Goal: Task Accomplishment & Management: Manage account settings

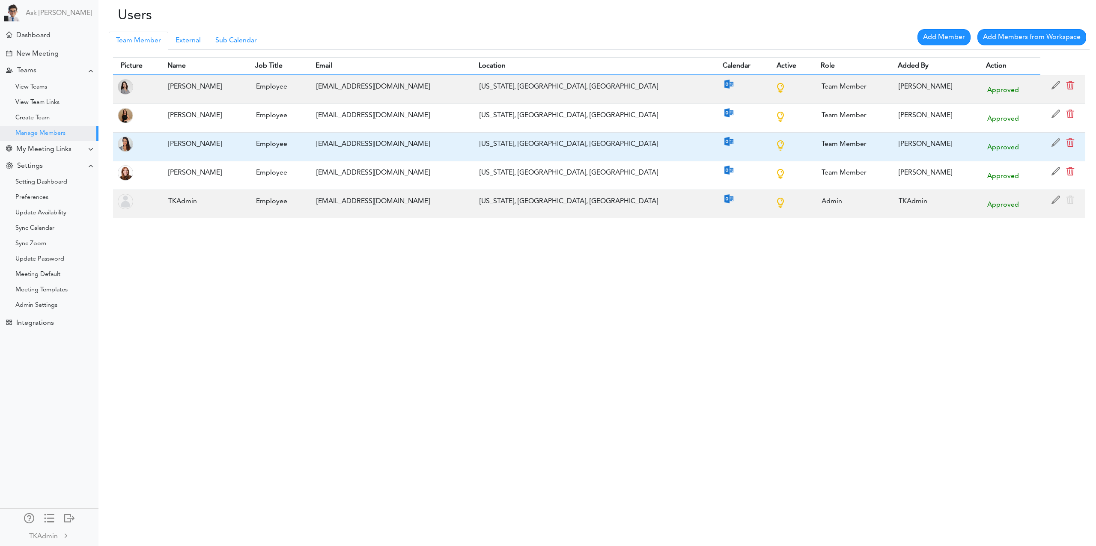
drag, startPoint x: 821, startPoint y: 320, endPoint x: 411, endPoint y: 149, distance: 444.5
click at [818, 319] on div "Users Processing... Please wait. Team Member Manager External Sub Calendar Add …" at bounding box center [548, 273] width 1096 height 546
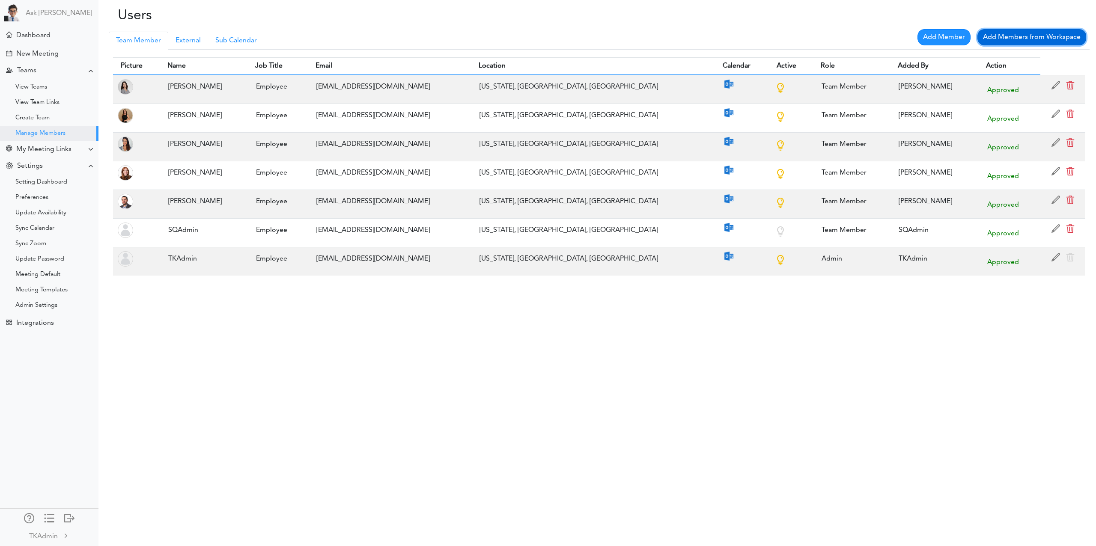
click at [1007, 39] on link "Add Members from Workspace" at bounding box center [1031, 37] width 109 height 16
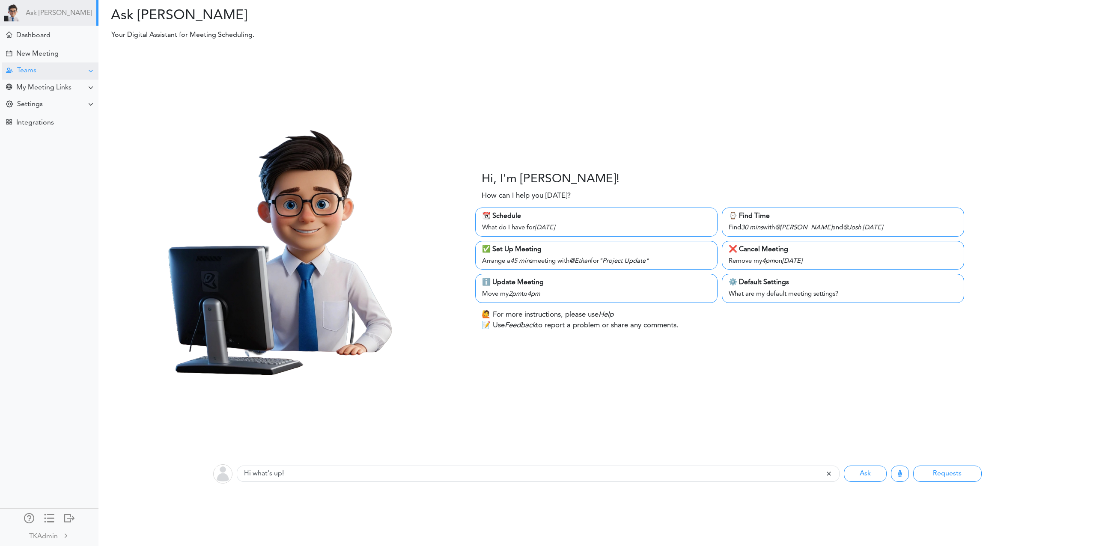
click at [38, 70] on div "Teams" at bounding box center [50, 70] width 97 height 17
click at [42, 134] on div "Manage Members" at bounding box center [40, 133] width 50 height 4
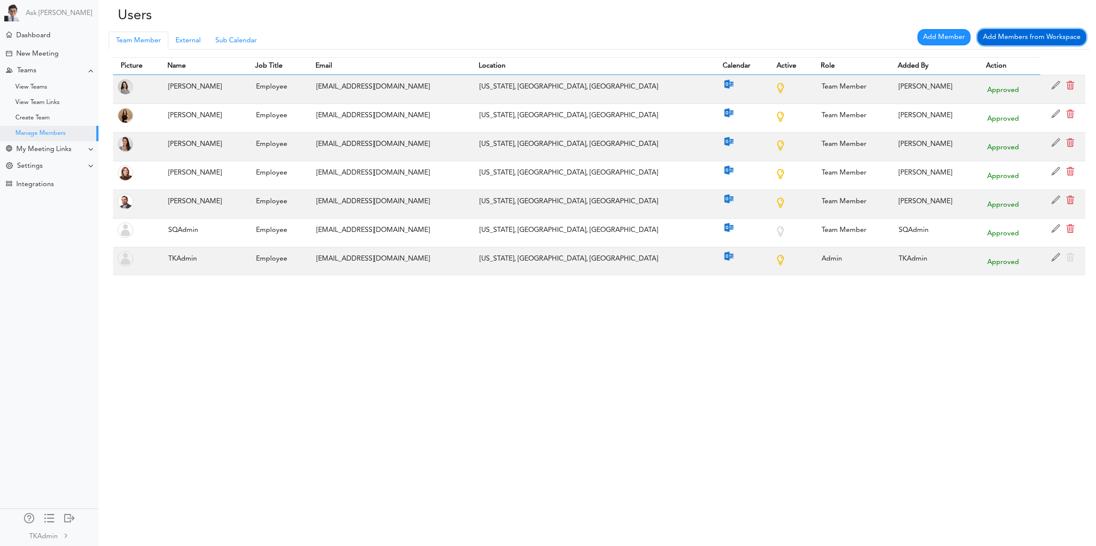
click at [1023, 31] on link "Add Members from Workspace" at bounding box center [1031, 37] width 109 height 16
click at [1029, 41] on link "Add Members from Workspace" at bounding box center [1031, 37] width 109 height 16
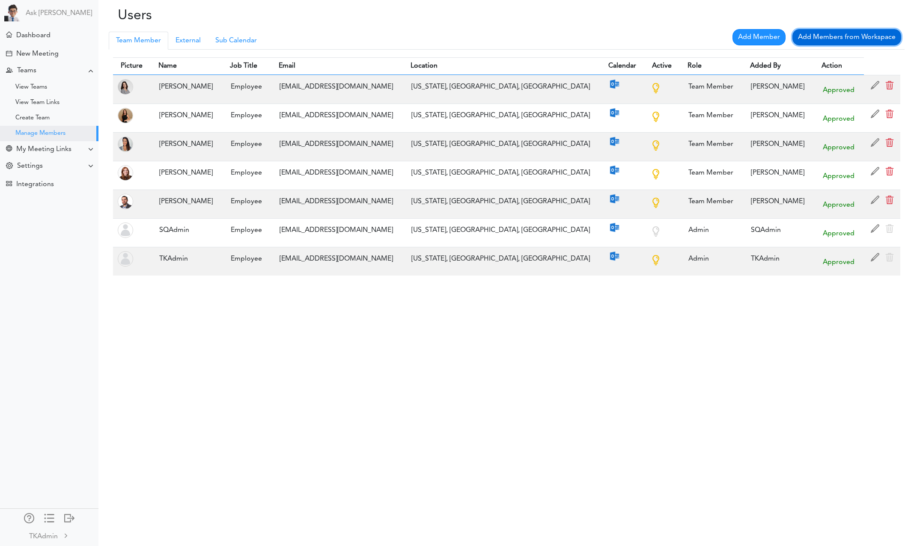
click at [828, 37] on link "Add Members from Workspace" at bounding box center [846, 37] width 109 height 16
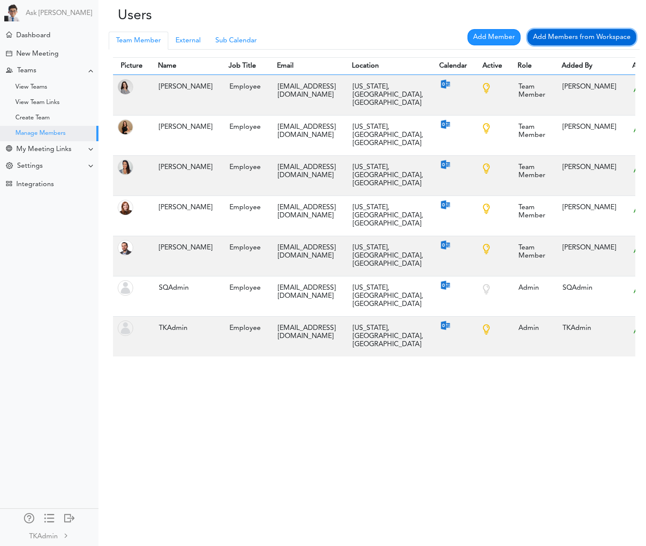
click at [570, 37] on link "Add Members from Workspace" at bounding box center [581, 37] width 109 height 16
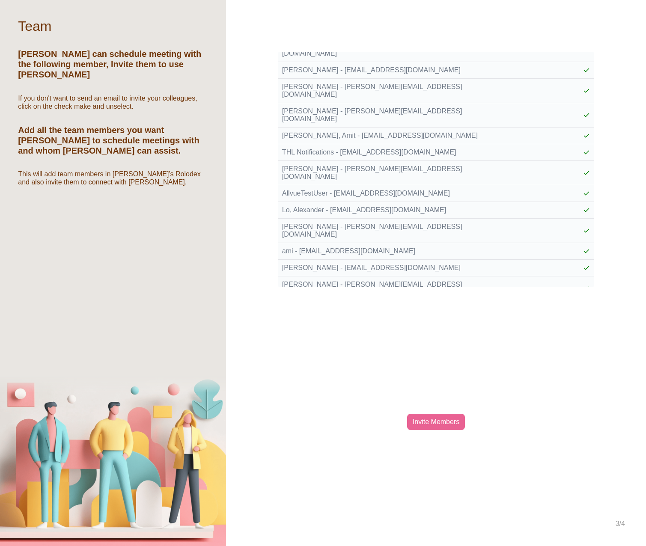
scroll to position [137, 0]
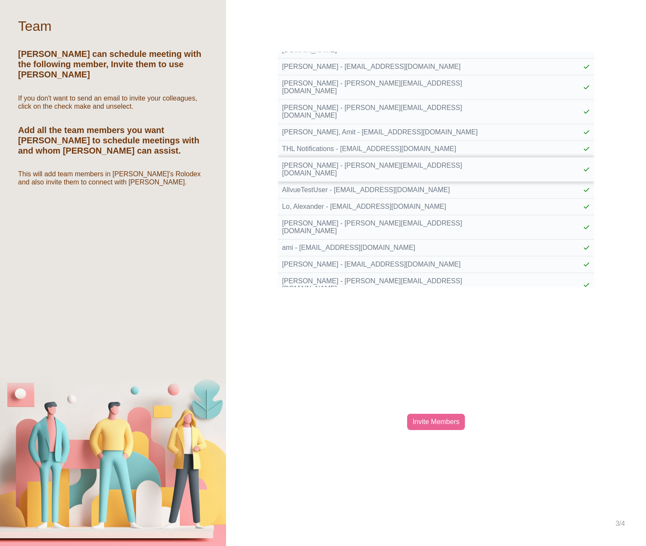
click at [588, 166] on div at bounding box center [546, 169] width 86 height 7
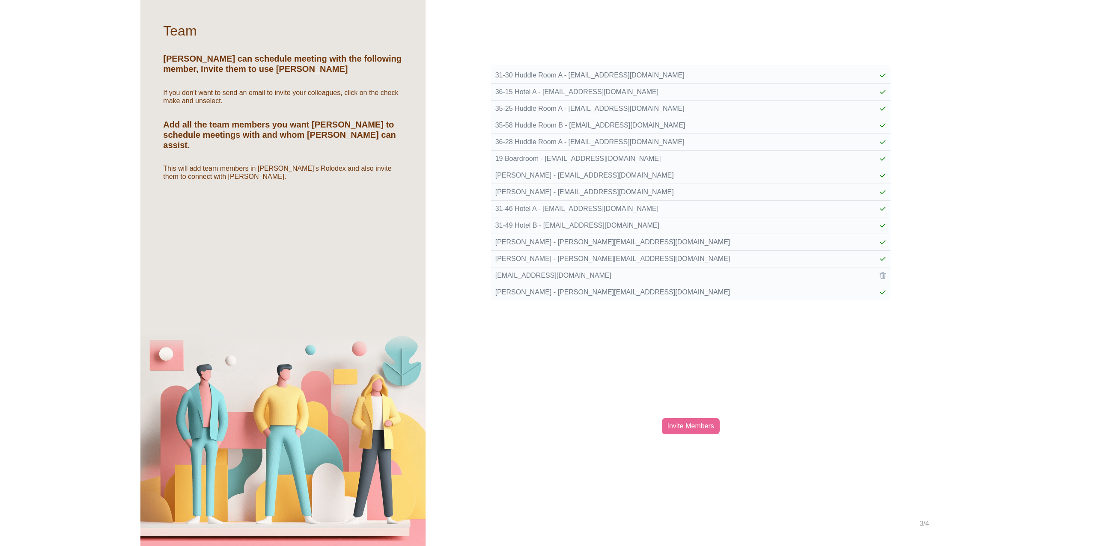
scroll to position [1477, 0]
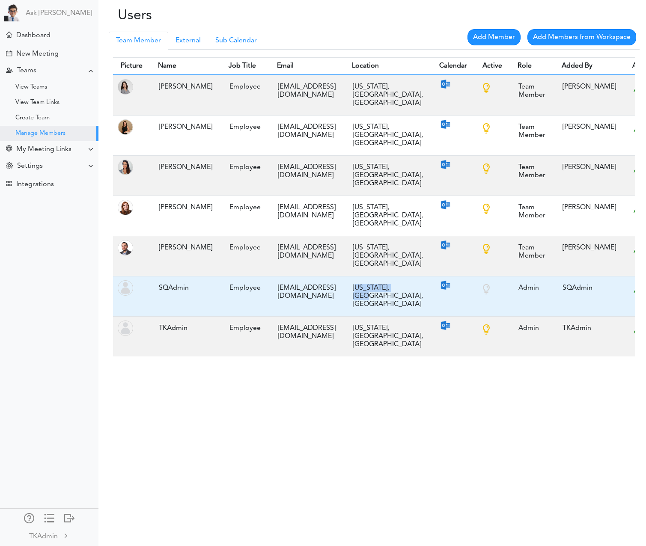
drag, startPoint x: 343, startPoint y: 247, endPoint x: 361, endPoint y: 257, distance: 20.3
click at [361, 280] on div "New York, NY, US" at bounding box center [387, 296] width 79 height 33
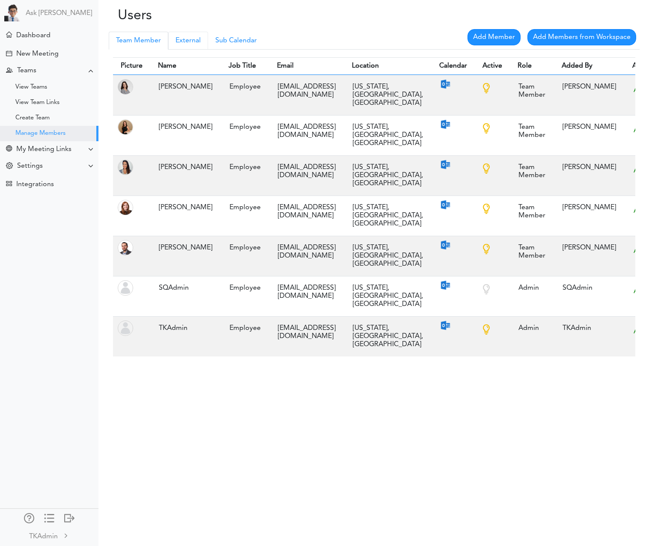
click at [184, 47] on link "External" at bounding box center [188, 41] width 40 height 18
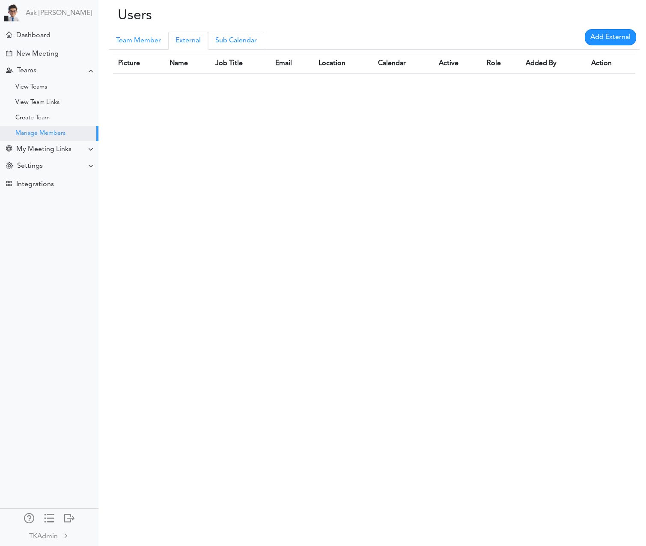
click at [235, 44] on link "Sub Calendar" at bounding box center [236, 41] width 56 height 18
drag, startPoint x: 190, startPoint y: 42, endPoint x: 157, endPoint y: 42, distance: 33.4
click at [190, 42] on link "External" at bounding box center [188, 41] width 40 height 18
click at [138, 41] on link "Team Member" at bounding box center [138, 41] width 59 height 18
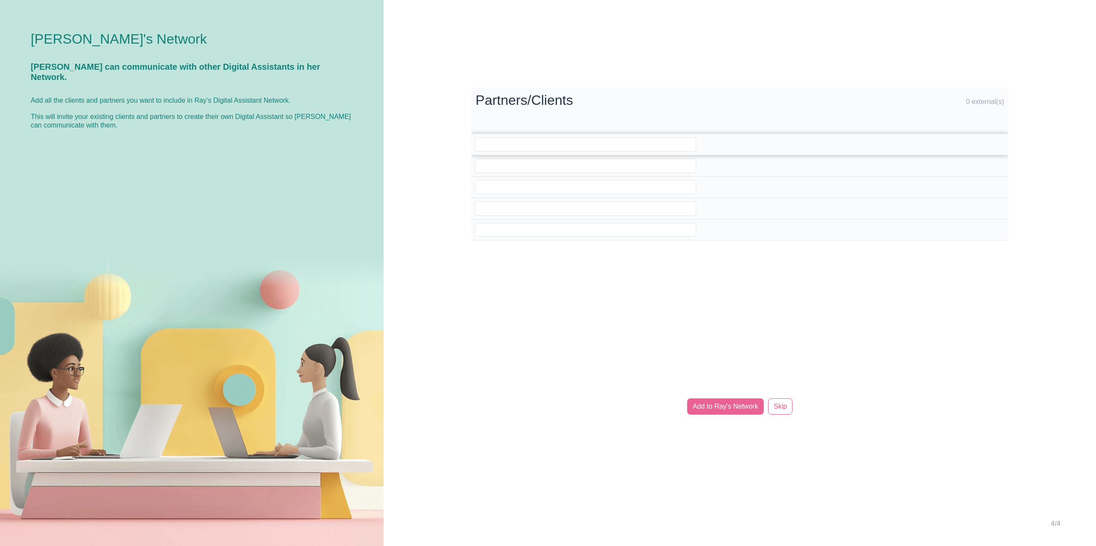
click at [602, 140] on input "email" at bounding box center [585, 144] width 221 height 14
click at [606, 164] on input "email" at bounding box center [585, 166] width 221 height 14
click at [609, 190] on input "email" at bounding box center [585, 187] width 221 height 14
click at [614, 208] on input "email" at bounding box center [585, 209] width 221 height 14
click at [621, 228] on input "email" at bounding box center [585, 230] width 221 height 14
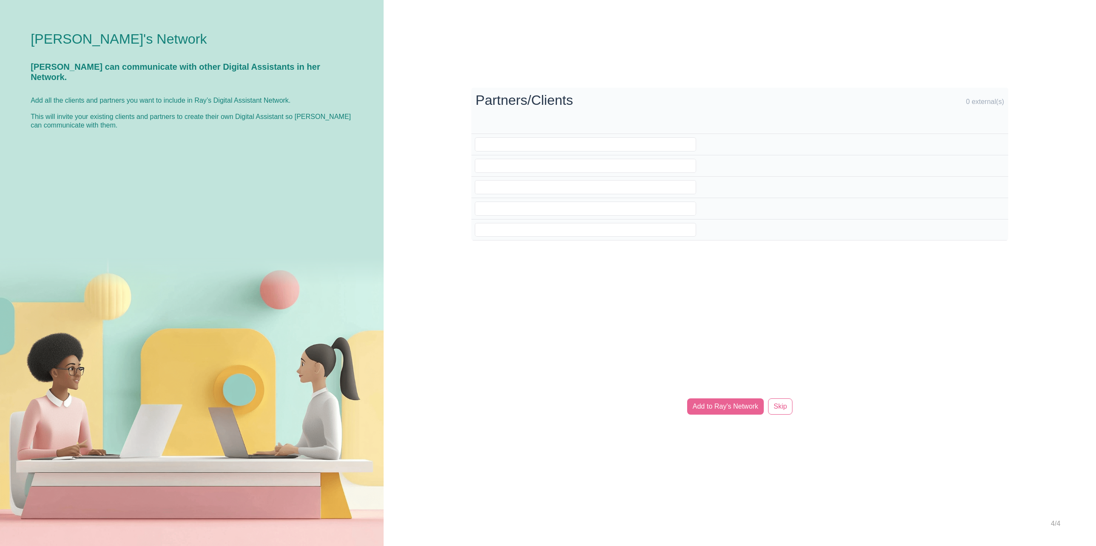
click at [674, 294] on div "Processing... Please wait. Partners/Clients 0 external(s) Add to Ray's Network …" at bounding box center [739, 273] width 712 height 546
